Goal: Transaction & Acquisition: Book appointment/travel/reservation

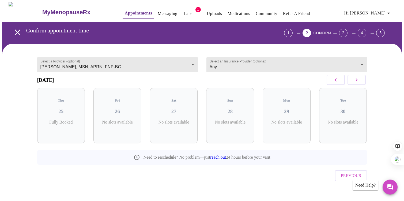
scroll to position [1, 0]
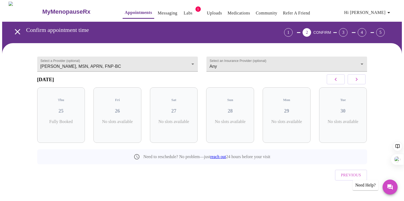
click at [381, 11] on span "Hi [PERSON_NAME]" at bounding box center [368, 12] width 48 height 7
click at [353, 80] on div at bounding box center [202, 100] width 404 height 201
click at [355, 81] on icon "button" at bounding box center [356, 79] width 6 height 6
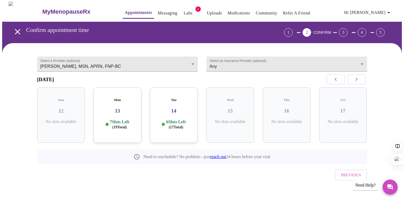
click at [355, 81] on icon "button" at bounding box center [356, 79] width 6 height 6
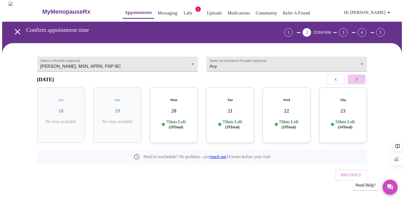
click at [355, 81] on icon "button" at bounding box center [356, 79] width 6 height 6
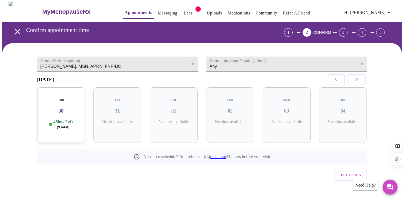
click at [355, 81] on icon "button" at bounding box center [356, 79] width 6 height 6
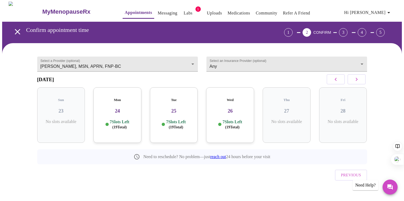
click at [338, 81] on icon "button" at bounding box center [335, 79] width 6 height 6
click at [67, 120] on p "7 Slots Left ( 19 Total)" at bounding box center [63, 124] width 20 height 10
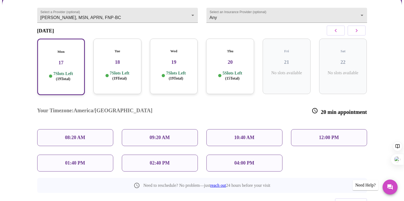
scroll to position [50, 0]
click at [237, 134] on p "10:40 AM" at bounding box center [244, 137] width 20 height 6
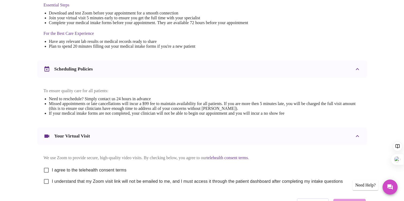
scroll to position [187, 0]
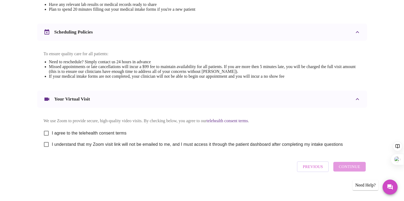
click at [45, 133] on input "I agree to the telehealth consent terms" at bounding box center [46, 132] width 11 height 11
checkbox input "true"
click at [45, 146] on input "I understand that my Zoom visit link will not be emailed to me, and I must acce…" at bounding box center [46, 144] width 11 height 11
checkbox input "true"
click at [356, 168] on span "Continue" at bounding box center [349, 166] width 21 height 7
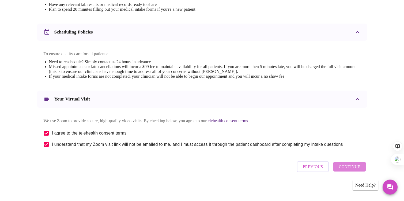
scroll to position [27, 0]
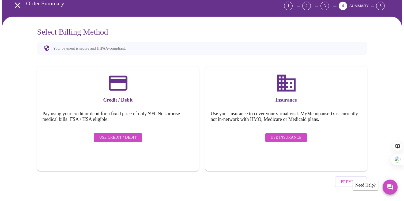
click at [125, 134] on span "Use Credit / Debit" at bounding box center [117, 137] width 37 height 7
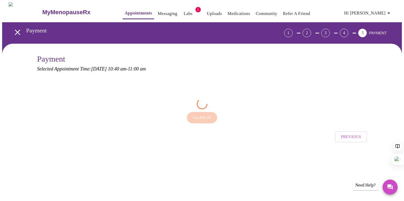
scroll to position [0, 0]
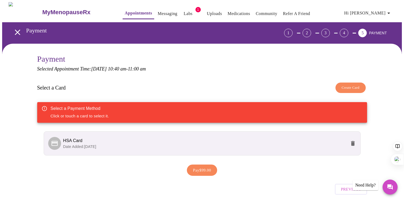
click at [204, 137] on span "HSA Card" at bounding box center [204, 140] width 283 height 6
click at [170, 140] on span "HSA Card" at bounding box center [204, 140] width 283 height 6
click at [198, 169] on span "Pay $99.00" at bounding box center [202, 169] width 18 height 7
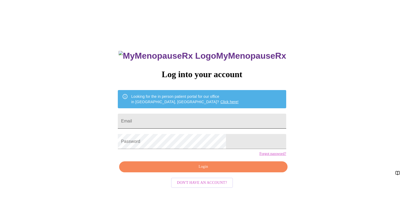
click at [188, 118] on input "Email" at bounding box center [202, 120] width 168 height 15
type input "[EMAIL_ADDRESS][DOMAIN_NAME]"
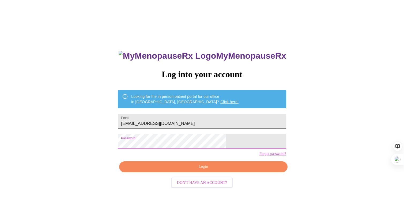
click at [210, 170] on span "Login" at bounding box center [203, 166] width 156 height 7
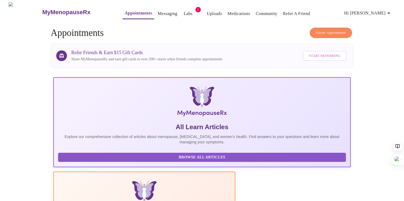
click at [383, 13] on span "Hi [PERSON_NAME]" at bounding box center [368, 12] width 48 height 7
click at [380, 11] on li "Settings" at bounding box center [382, 11] width 25 height 10
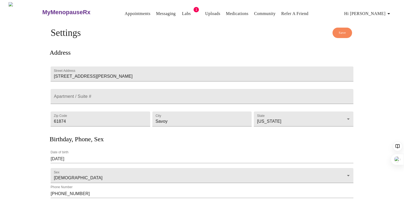
click at [389, 12] on icon "button" at bounding box center [388, 13] width 6 height 6
click at [379, 21] on li "Billing" at bounding box center [382, 21] width 25 height 10
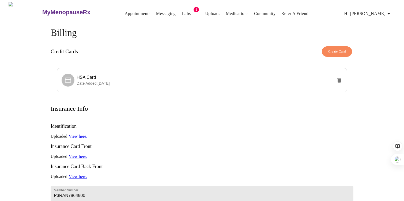
click at [377, 10] on span "Hi [PERSON_NAME]" at bounding box center [368, 13] width 48 height 7
click at [247, 40] on div at bounding box center [202, 100] width 404 height 201
click at [125, 12] on link "Appointments" at bounding box center [138, 13] width 26 height 7
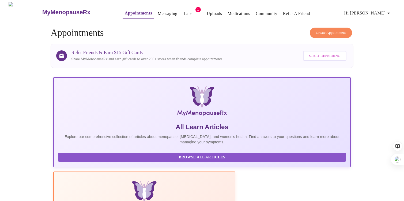
click at [184, 10] on link "Labs" at bounding box center [188, 13] width 9 height 7
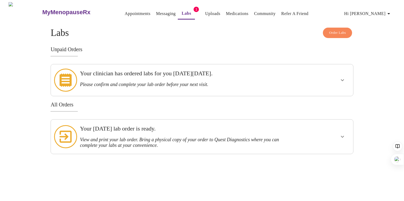
click at [205, 11] on link "Uploads" at bounding box center [212, 13] width 15 height 7
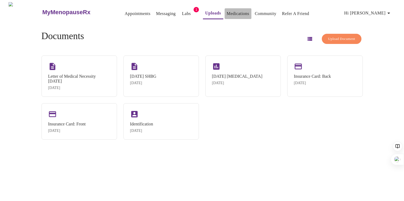
click at [227, 13] on link "Medications" at bounding box center [238, 13] width 22 height 7
